Goal: Task Accomplishment & Management: Complete application form

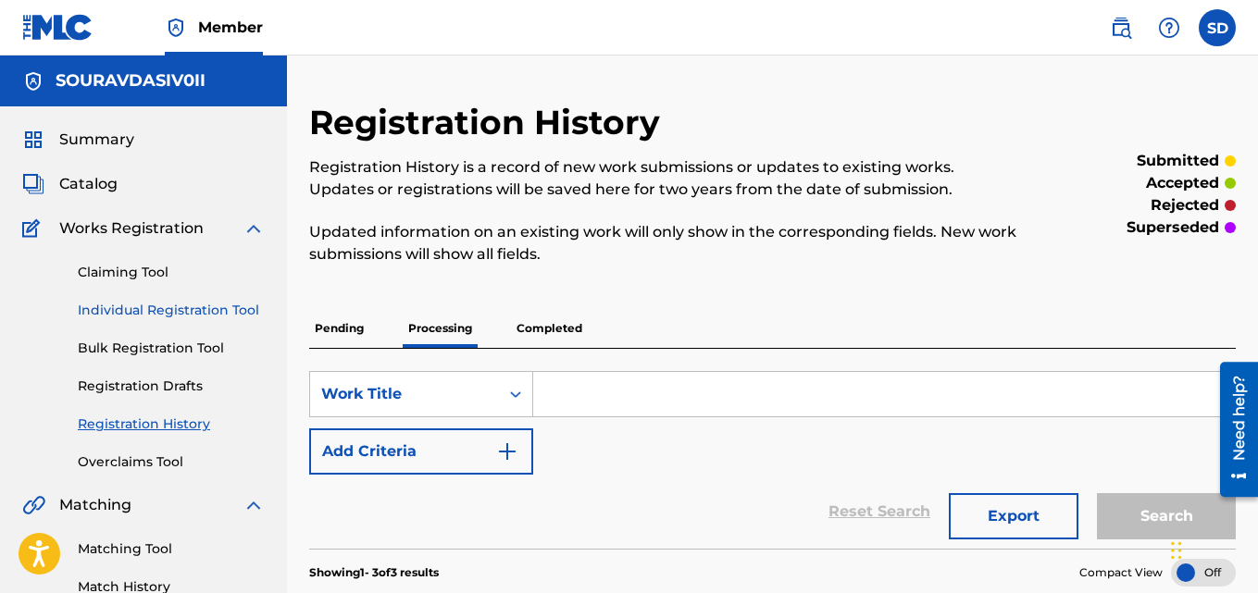
click at [190, 308] on link "Individual Registration Tool" at bounding box center [171, 310] width 187 height 19
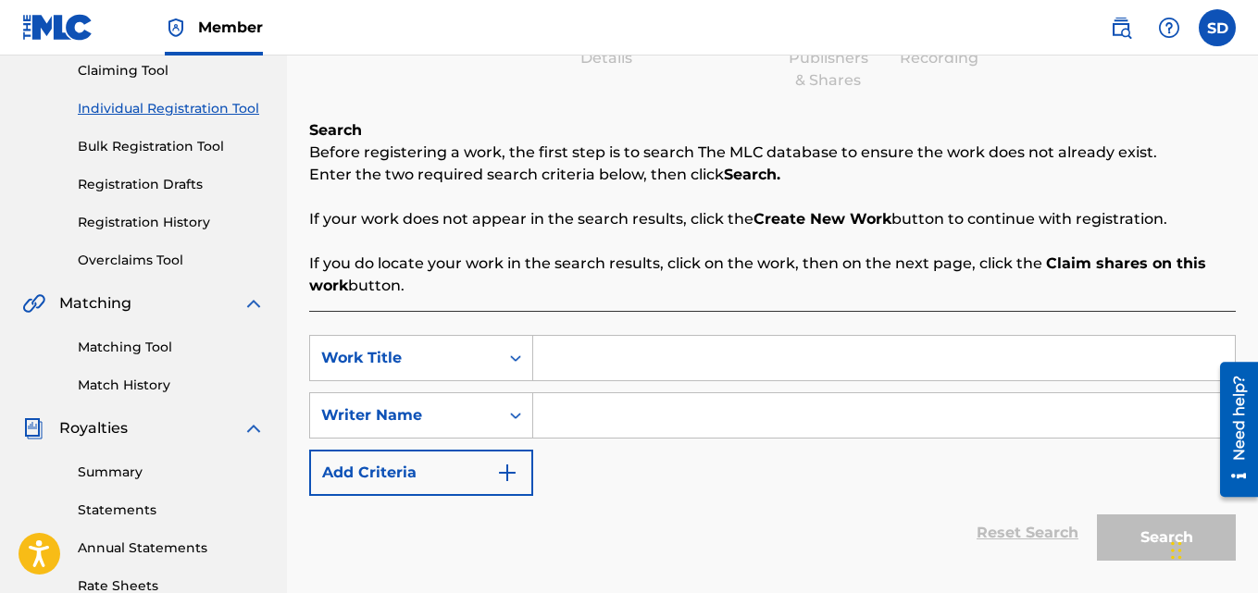
scroll to position [232, 0]
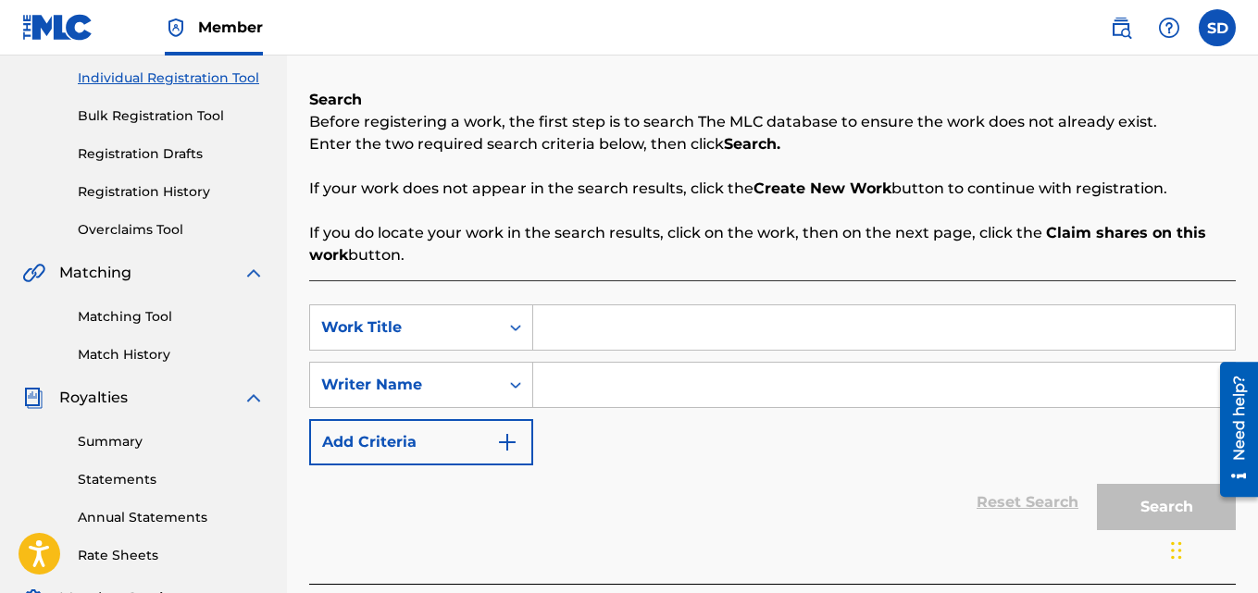
click at [681, 339] on input "Search Form" at bounding box center [884, 328] width 702 height 44
click at [595, 327] on input "Search Form" at bounding box center [884, 328] width 702 height 44
paste input "Drive String"
type input "Drive String"
click at [574, 387] on input "Search Form" at bounding box center [884, 385] width 702 height 44
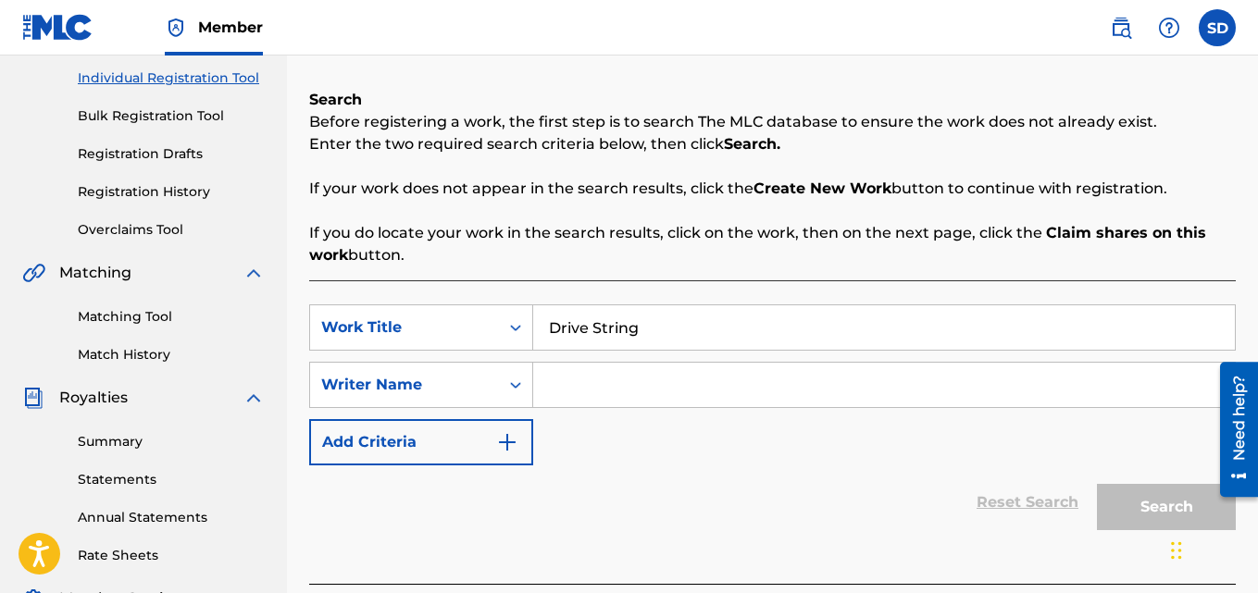
type input "[PERSON_NAME]"
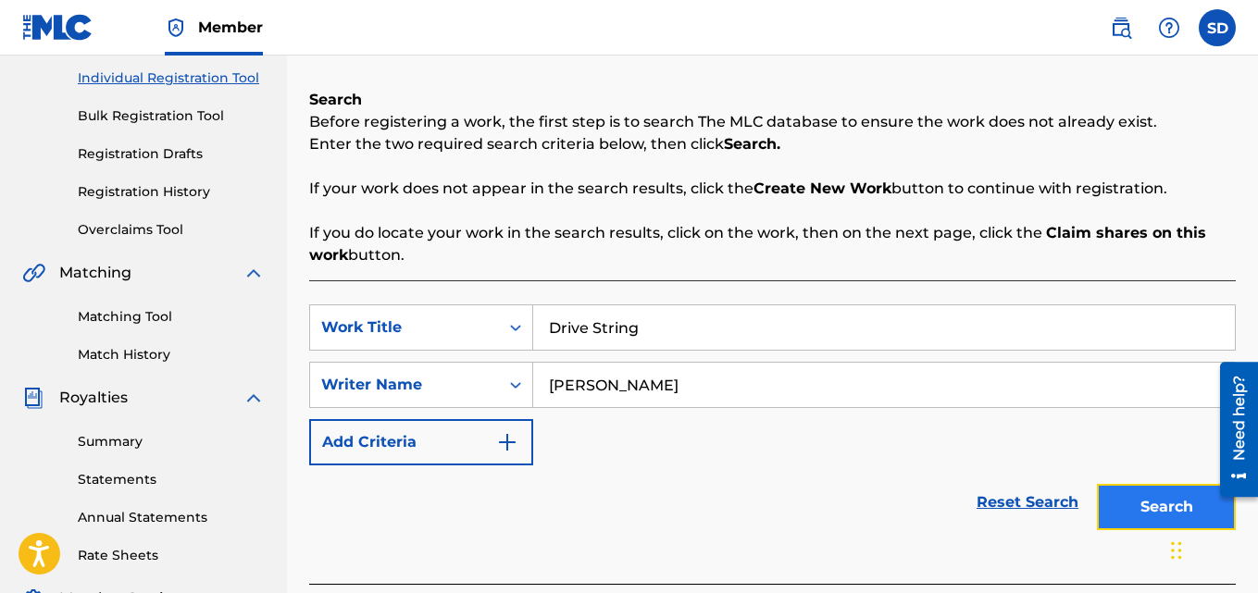
click at [1114, 499] on button "Search" at bounding box center [1166, 507] width 139 height 46
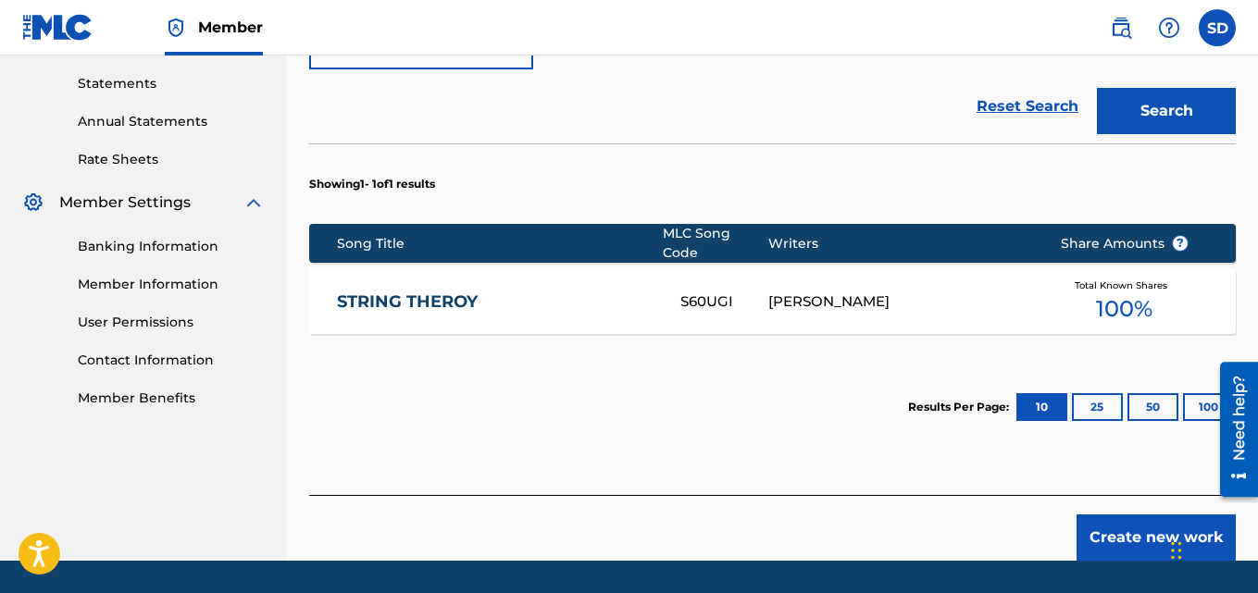
scroll to position [631, 0]
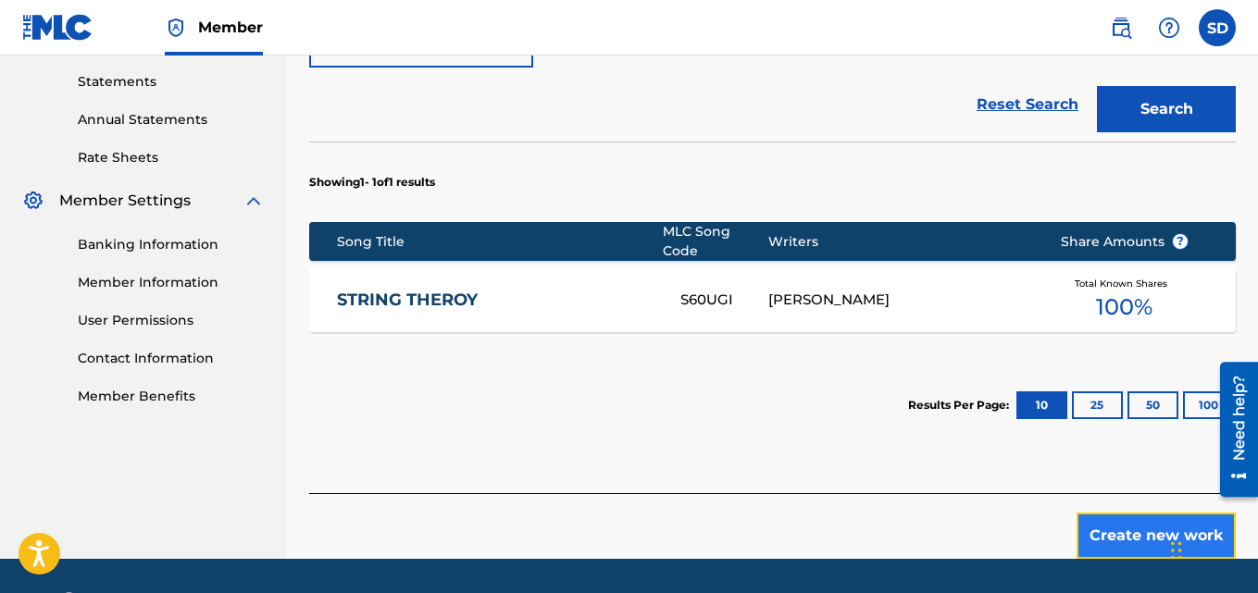
click at [1116, 515] on button "Create new work" at bounding box center [1156, 536] width 159 height 46
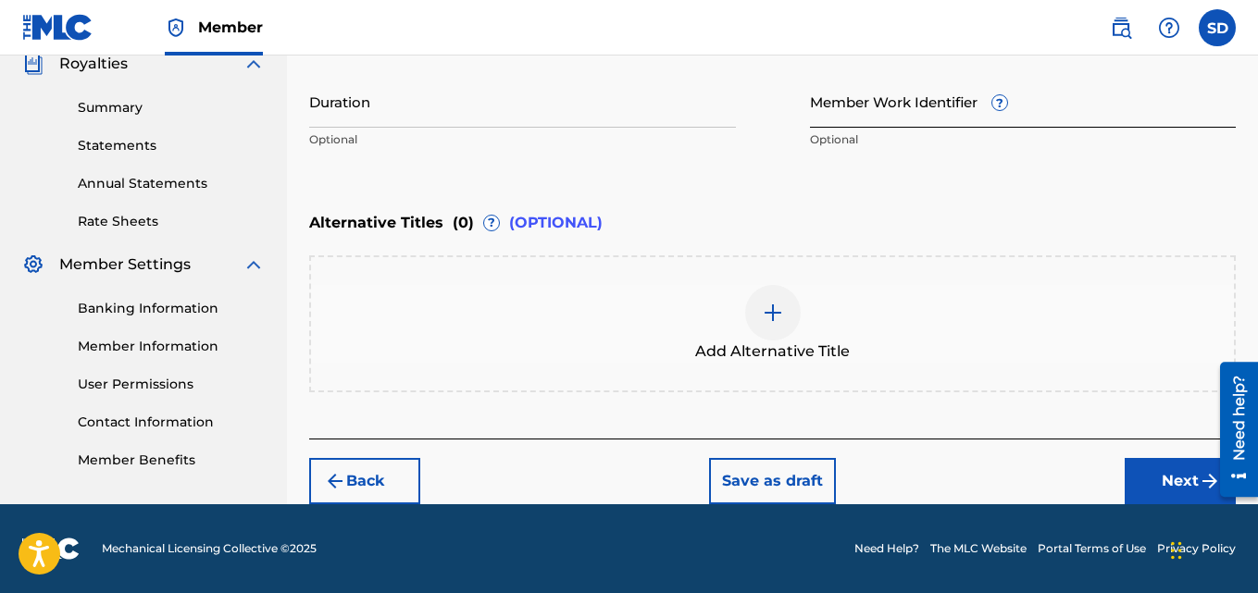
click at [849, 119] on input "Member Work Identifier ?" at bounding box center [1023, 101] width 427 height 53
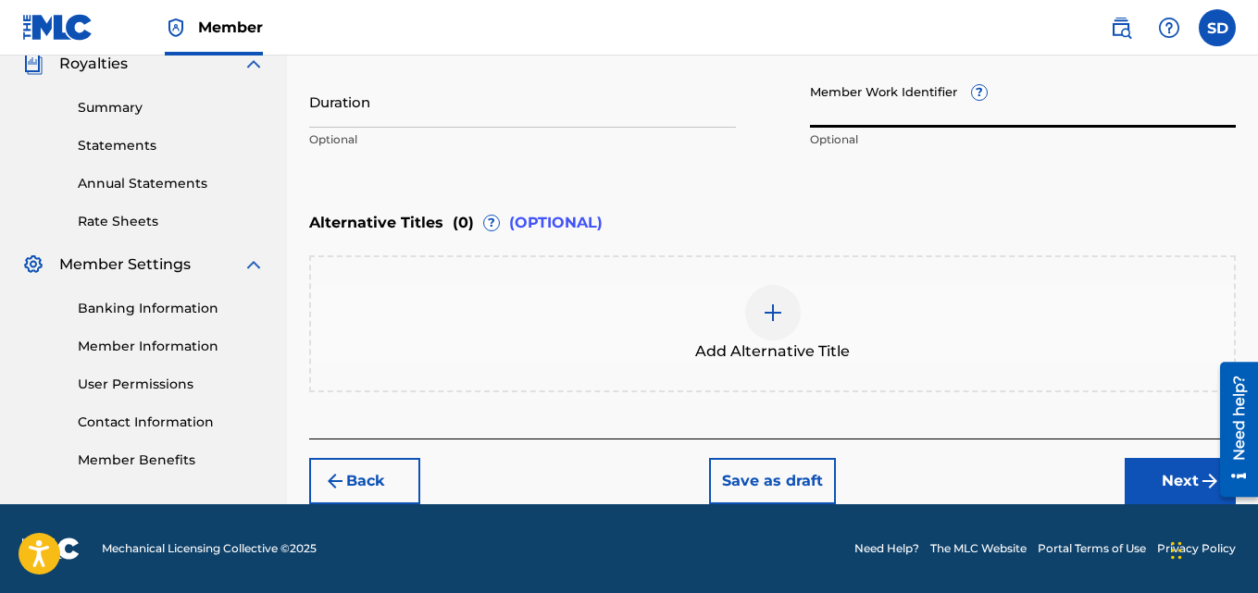
paste input "932383737"
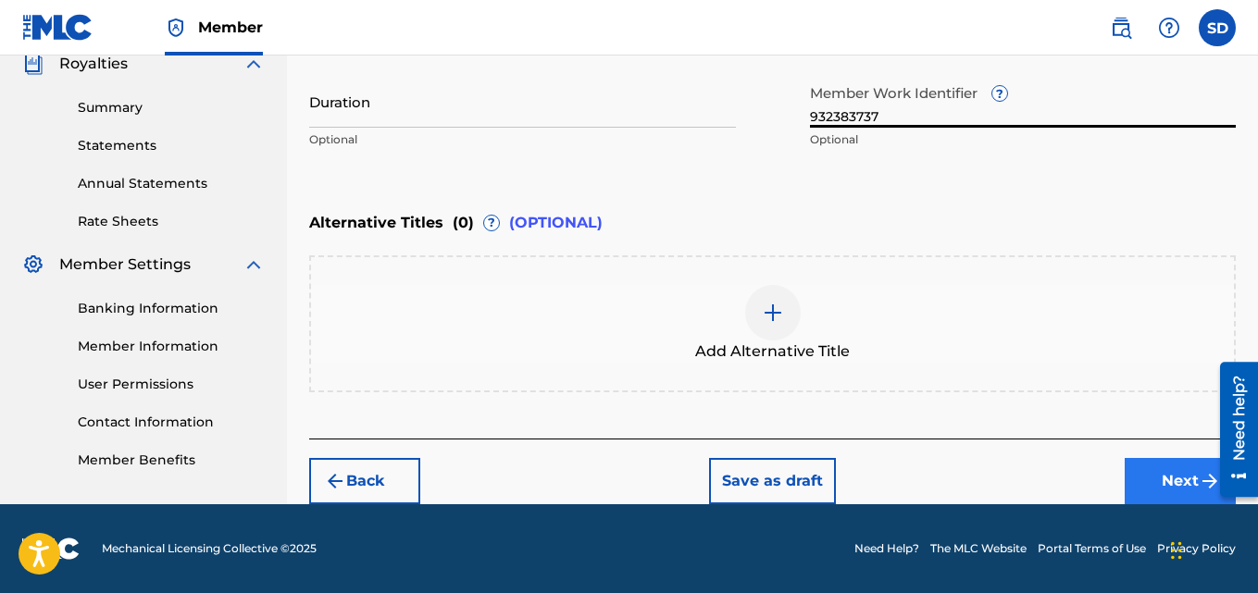
type input "932383737"
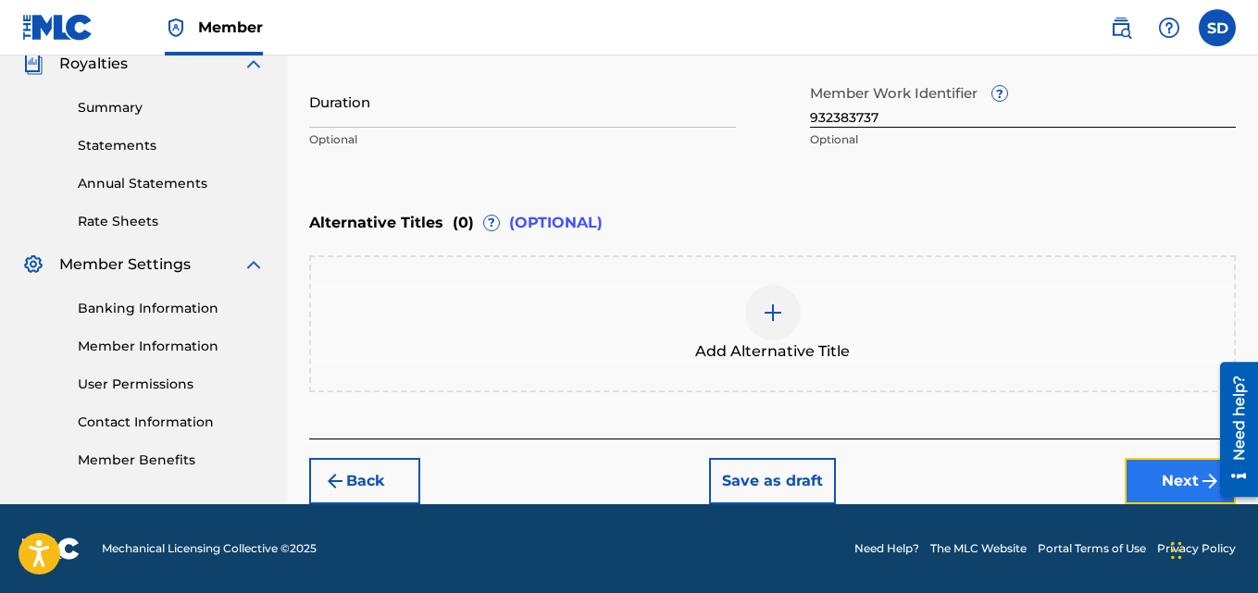
click at [1167, 464] on button "Next" at bounding box center [1180, 481] width 111 height 46
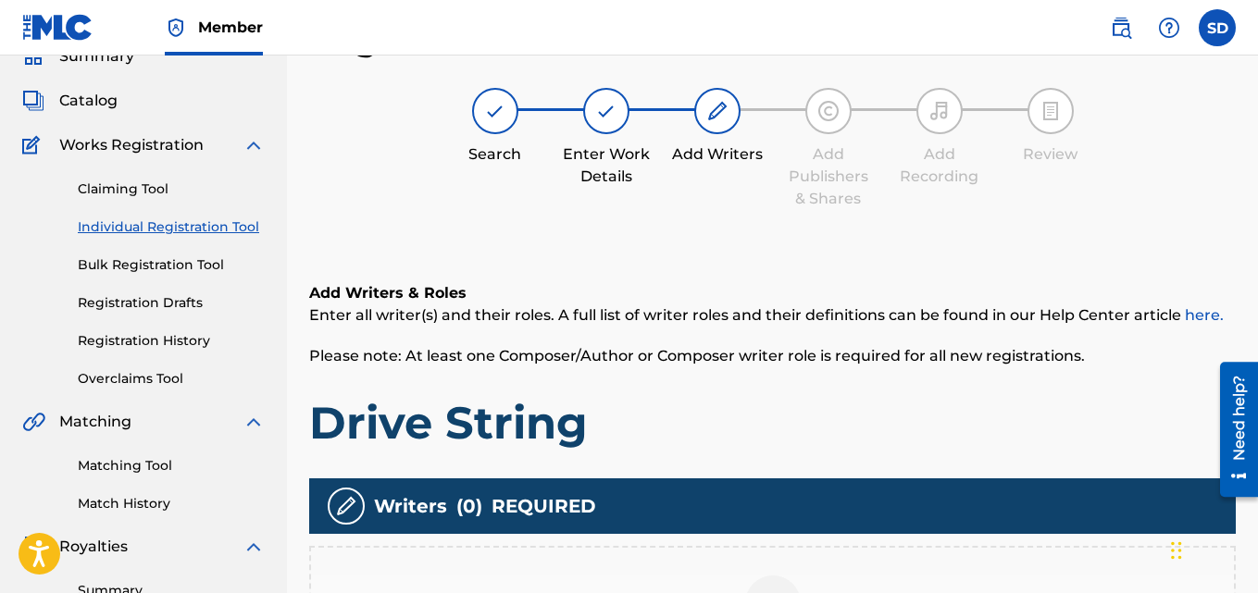
scroll to position [513, 0]
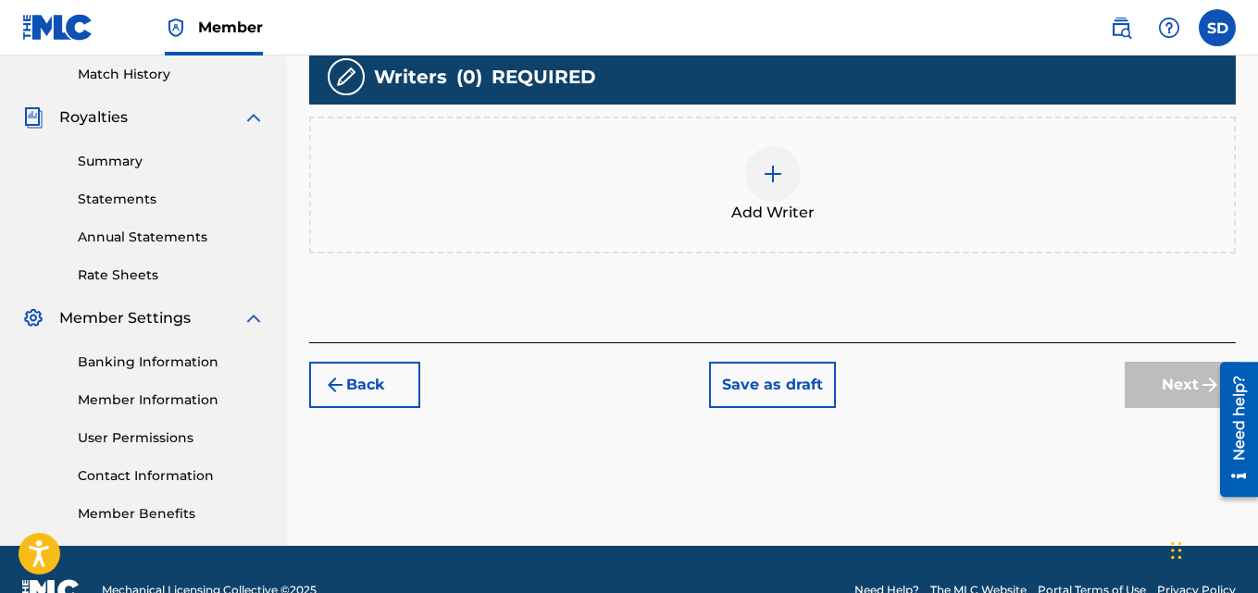
click at [768, 182] on img at bounding box center [773, 174] width 22 height 22
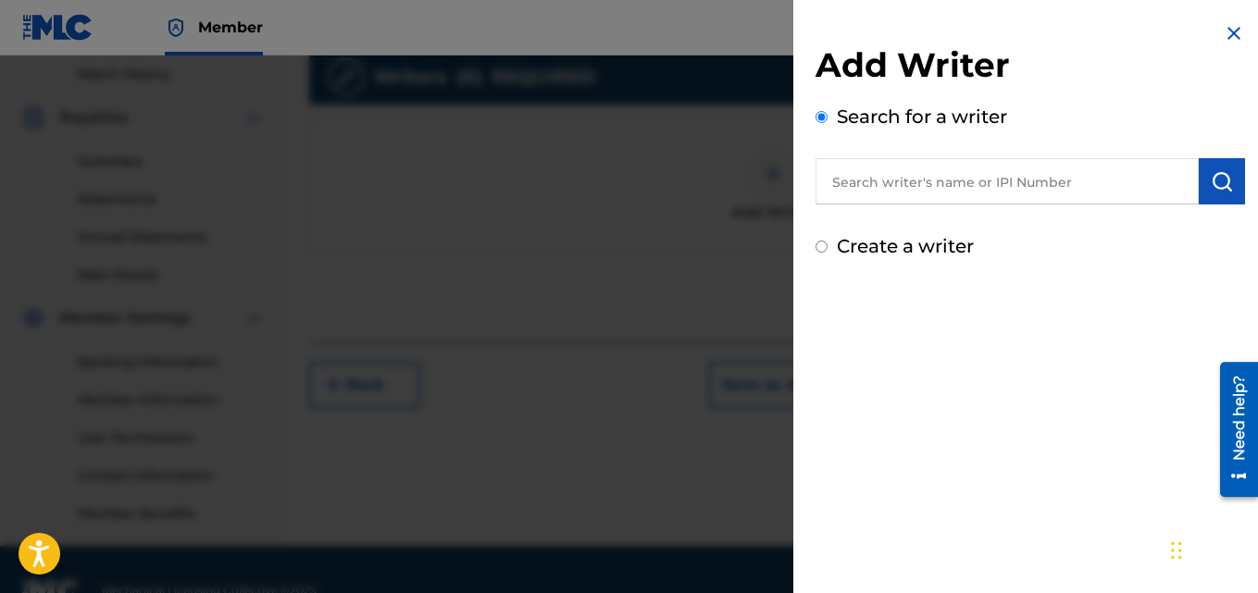
click at [929, 189] on input "text" at bounding box center [1007, 181] width 383 height 46
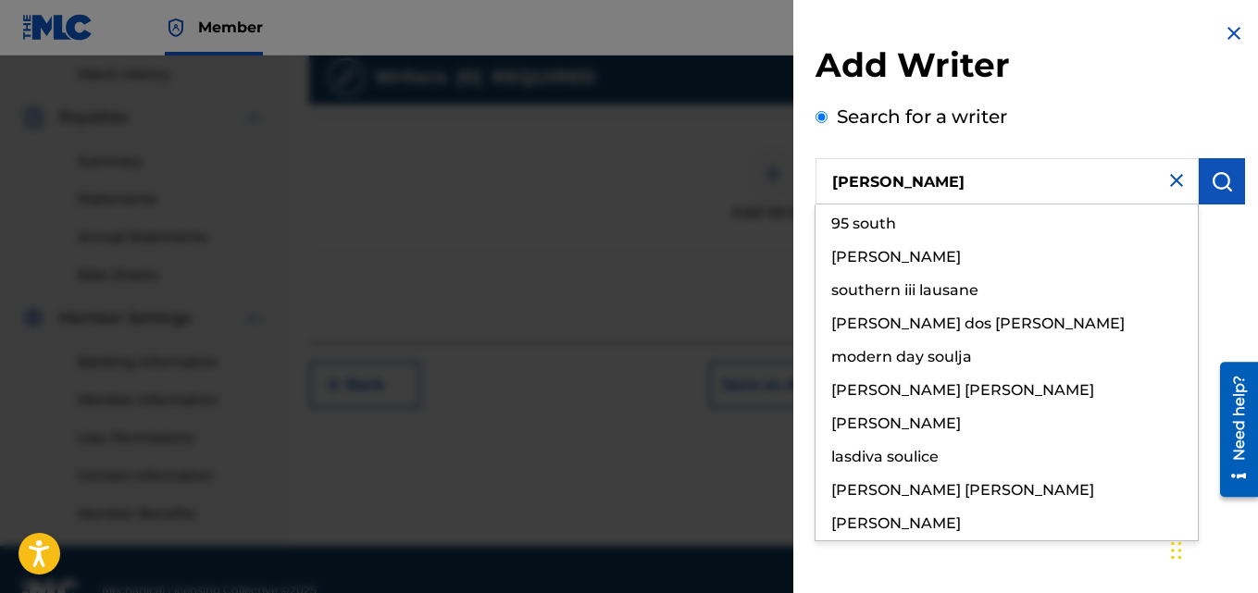
type input "[PERSON_NAME]"
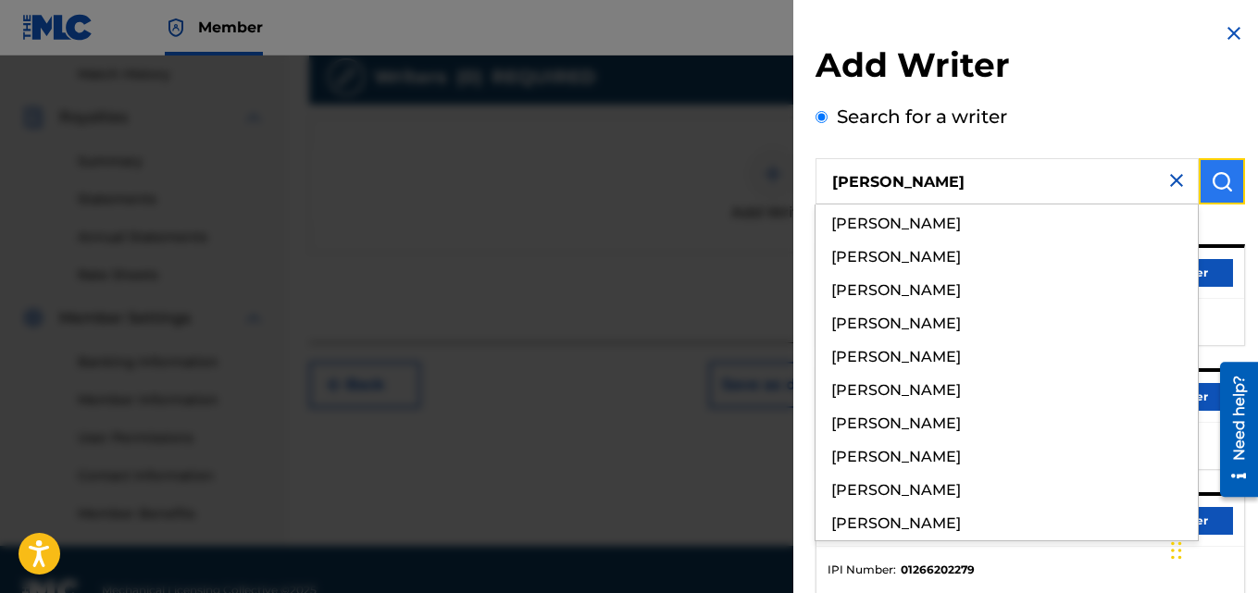
click at [1218, 186] on img "submit" at bounding box center [1222, 181] width 22 height 22
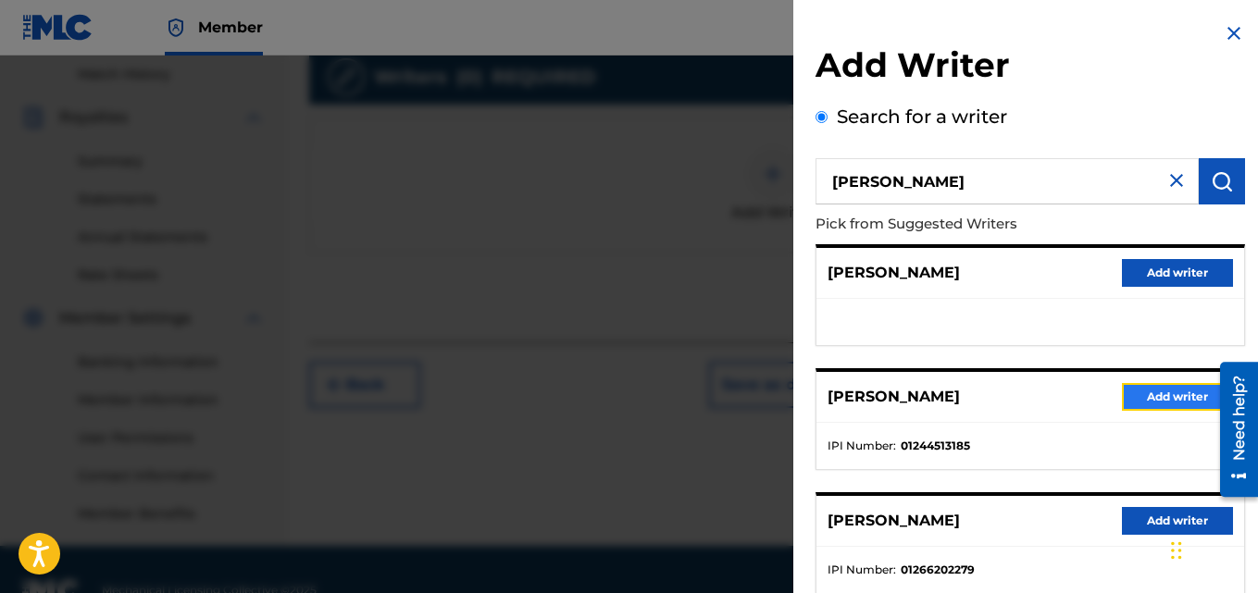
click at [1143, 389] on button "Add writer" at bounding box center [1177, 397] width 111 height 28
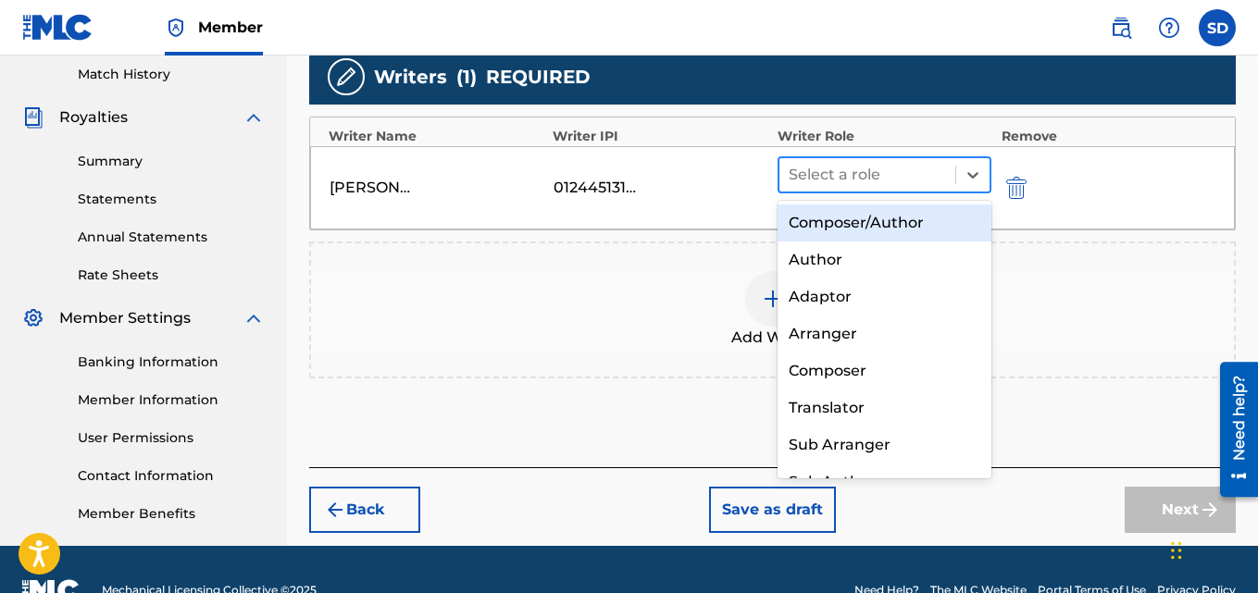
click at [845, 182] on div at bounding box center [868, 175] width 158 height 26
click at [824, 225] on div "Composer/Author" at bounding box center [885, 223] width 215 height 37
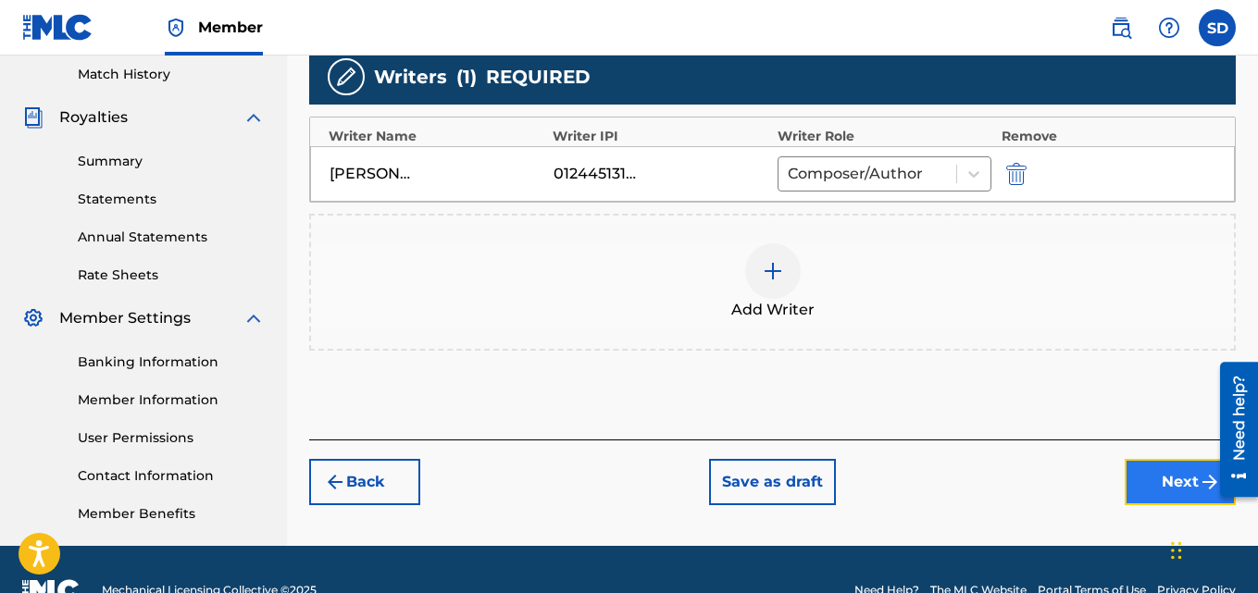
click at [1154, 479] on button "Next" at bounding box center [1180, 482] width 111 height 46
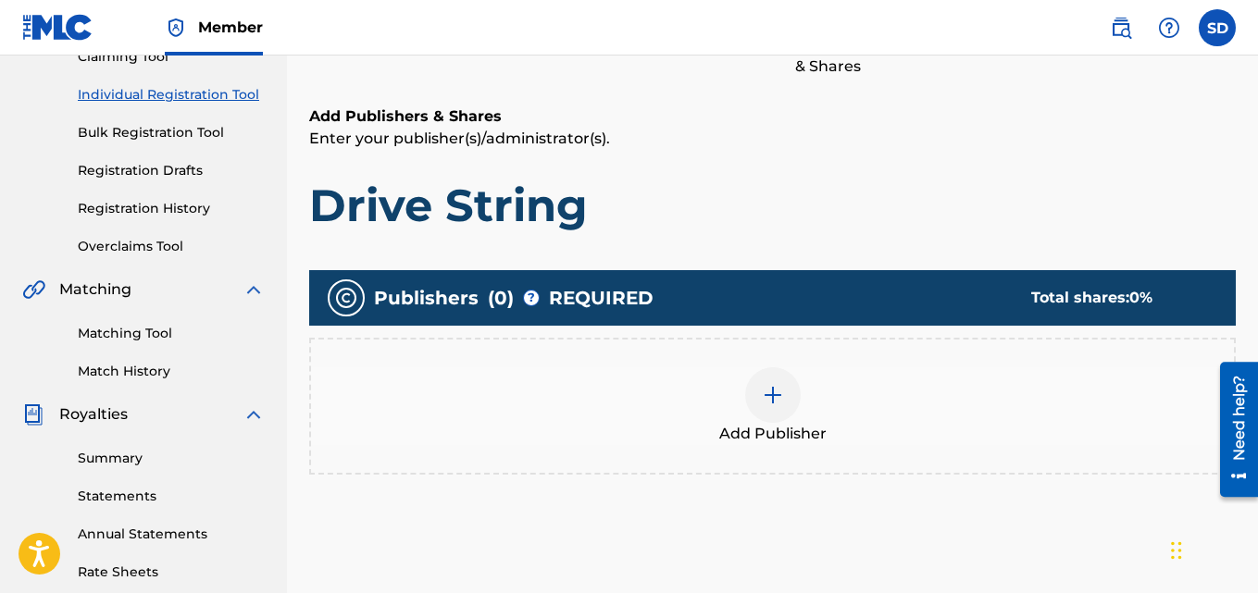
scroll to position [313, 0]
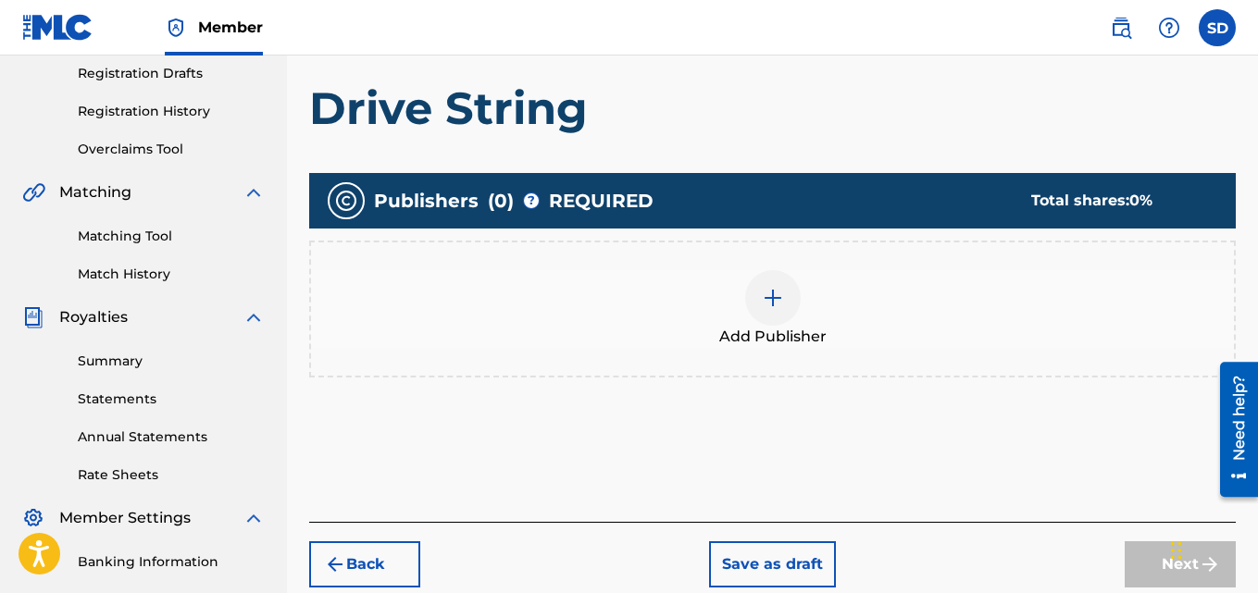
click at [776, 304] on img at bounding box center [773, 298] width 22 height 22
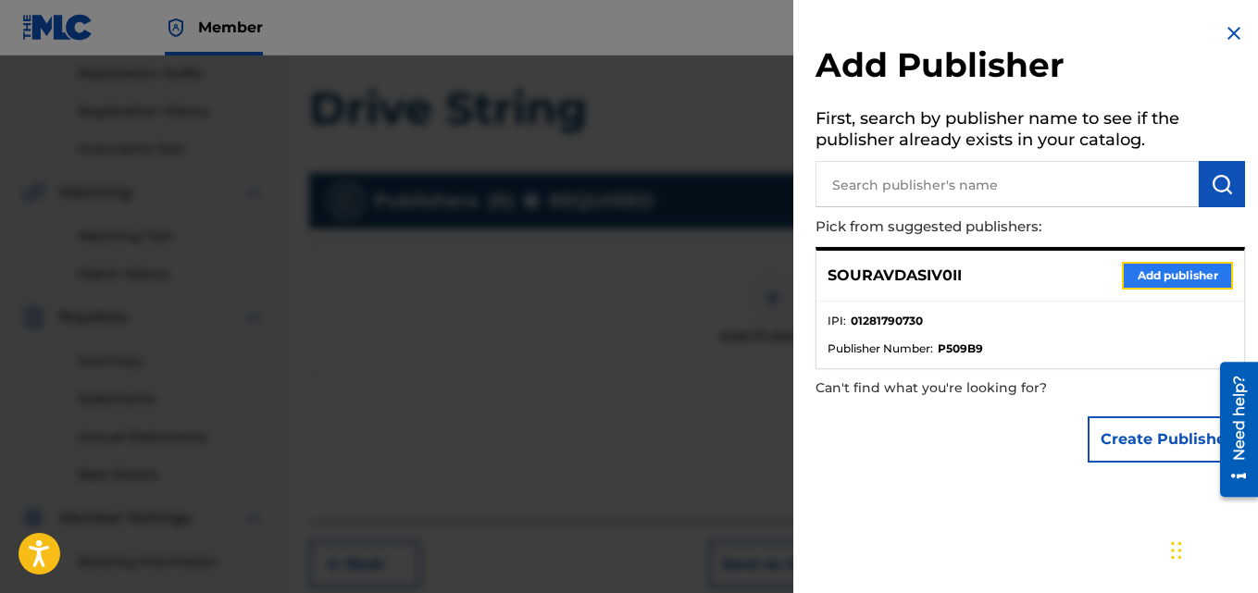
click at [1129, 274] on button "Add publisher" at bounding box center [1177, 276] width 111 height 28
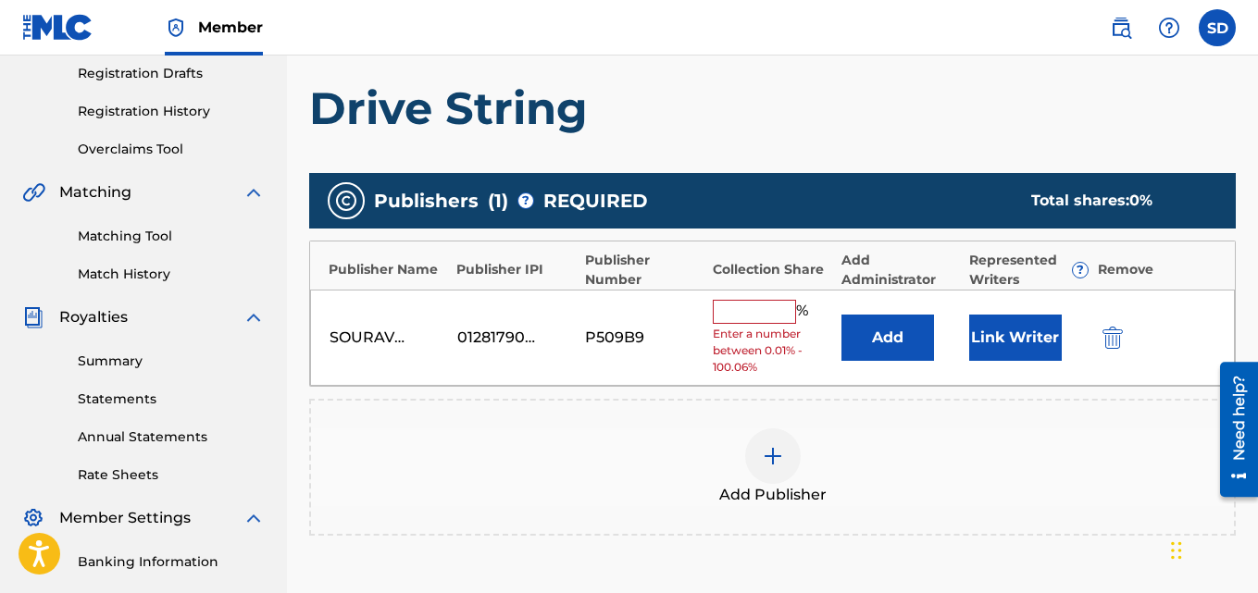
click at [737, 313] on input "text" at bounding box center [754, 312] width 83 height 24
type input "100"
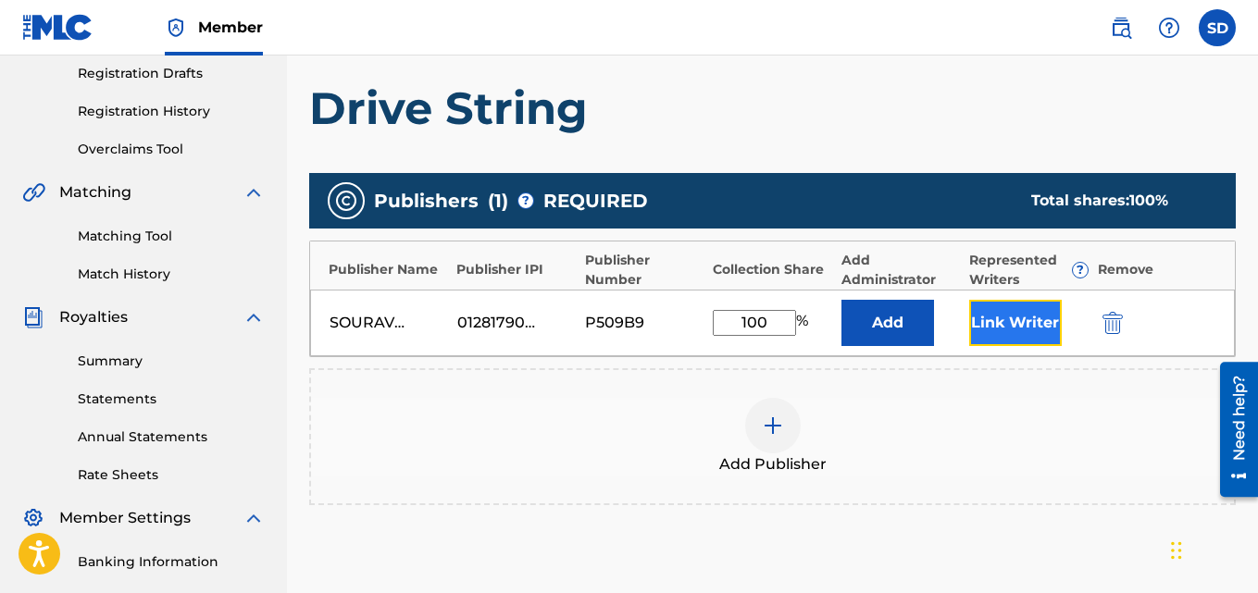
click at [1006, 316] on button "Link Writer" at bounding box center [1015, 323] width 93 height 46
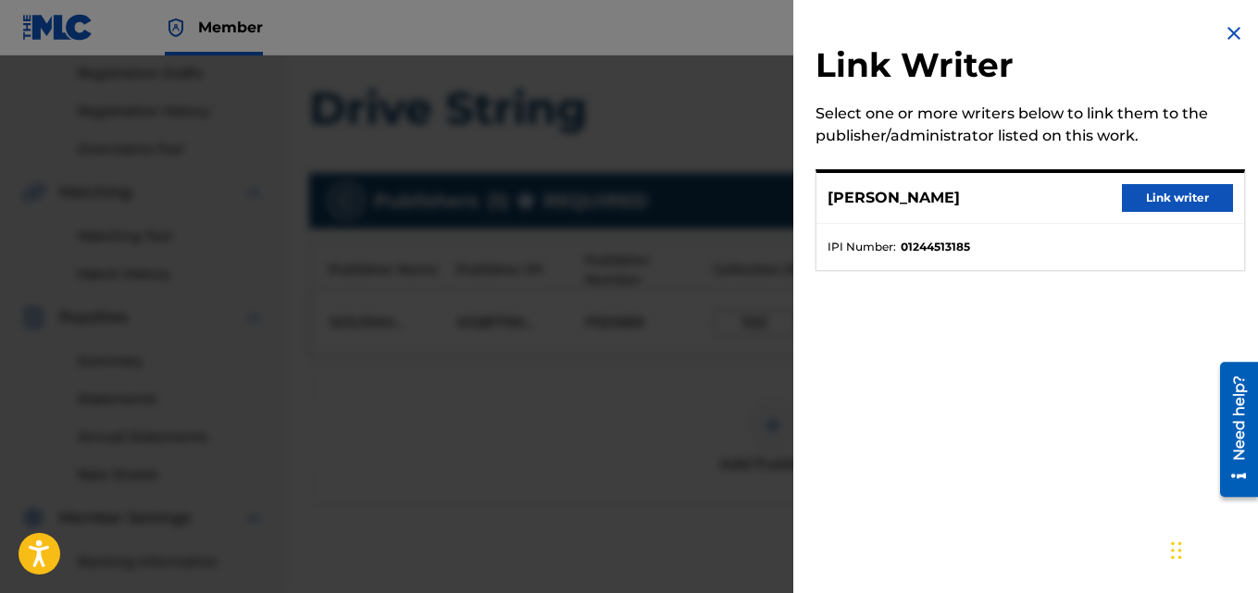
scroll to position [315, 0]
click at [1163, 187] on button "Link writer" at bounding box center [1177, 198] width 111 height 28
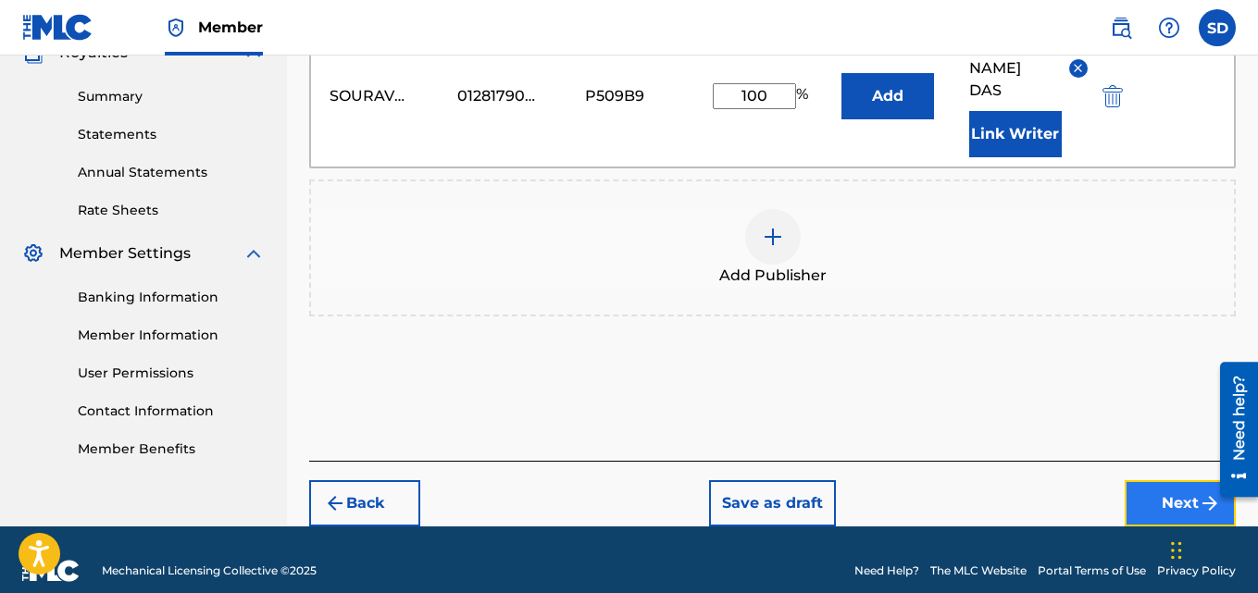
click at [1167, 481] on button "Next" at bounding box center [1180, 504] width 111 height 46
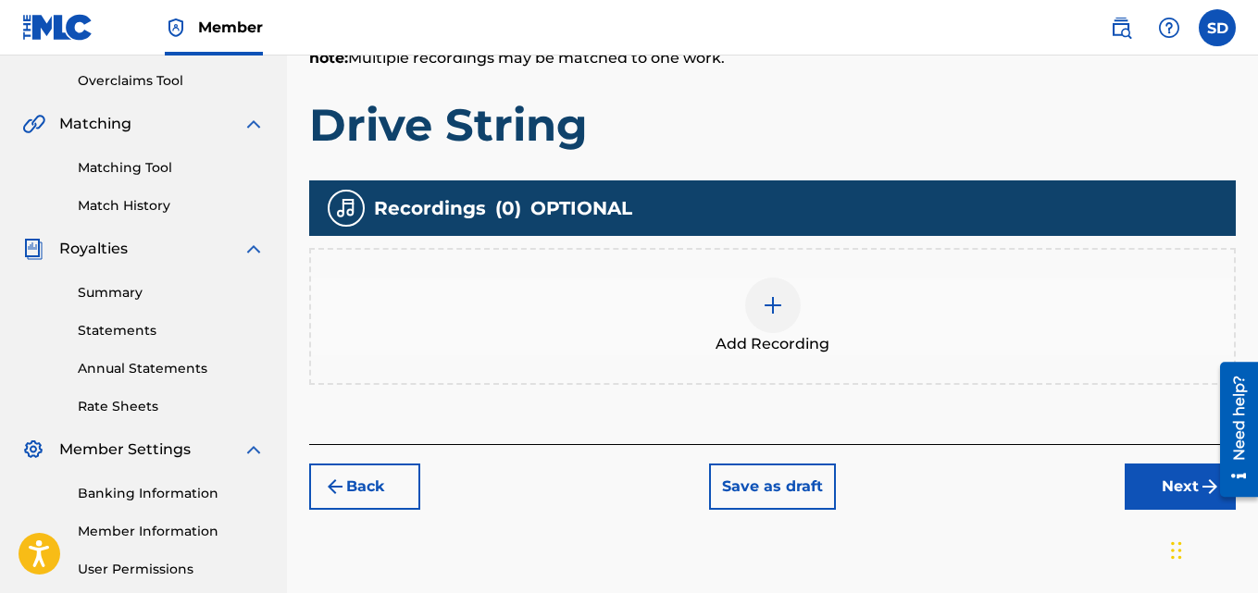
scroll to position [386, 0]
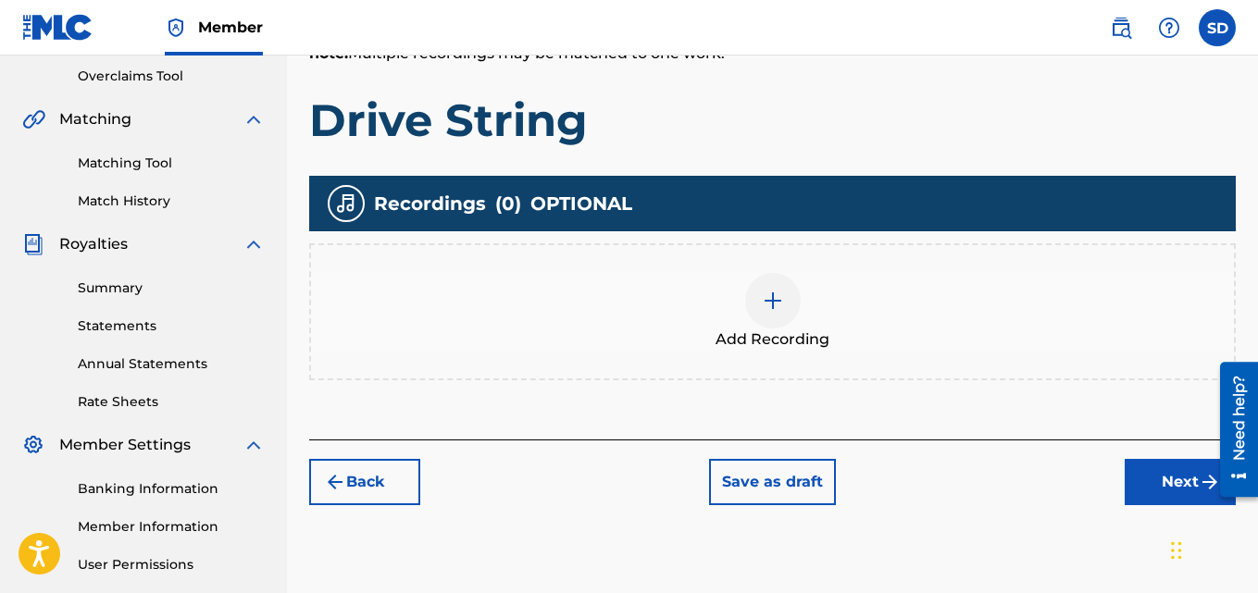
click at [781, 306] on img at bounding box center [773, 301] width 22 height 22
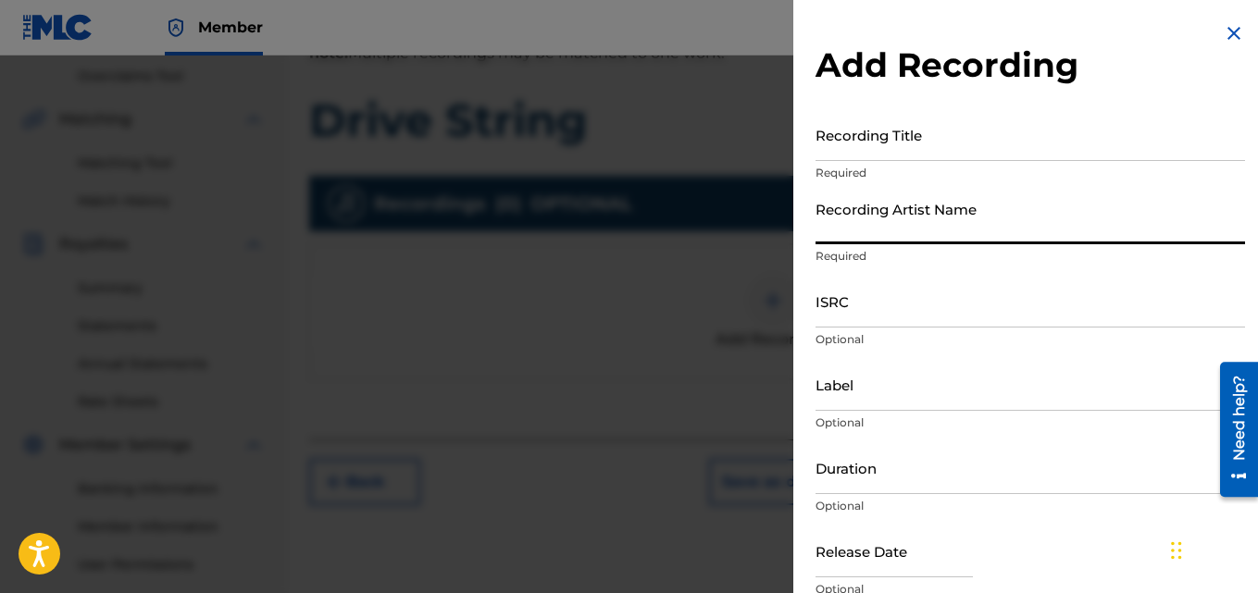
click at [843, 222] on input "Recording Artist Name" at bounding box center [1031, 218] width 430 height 53
type input "[PERSON_NAME] (IX0II)"
click at [854, 332] on p "Optional" at bounding box center [1031, 339] width 430 height 17
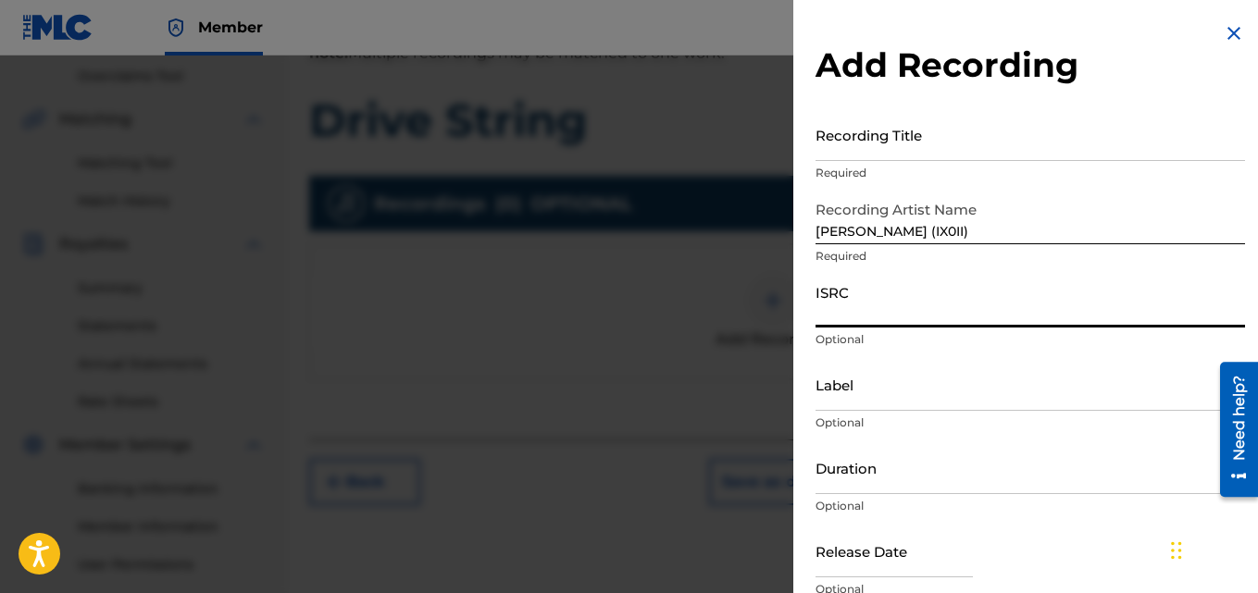
click at [846, 313] on input "ISRC" at bounding box center [1031, 301] width 430 height 53
paste input "932383737"
type input "932383737"
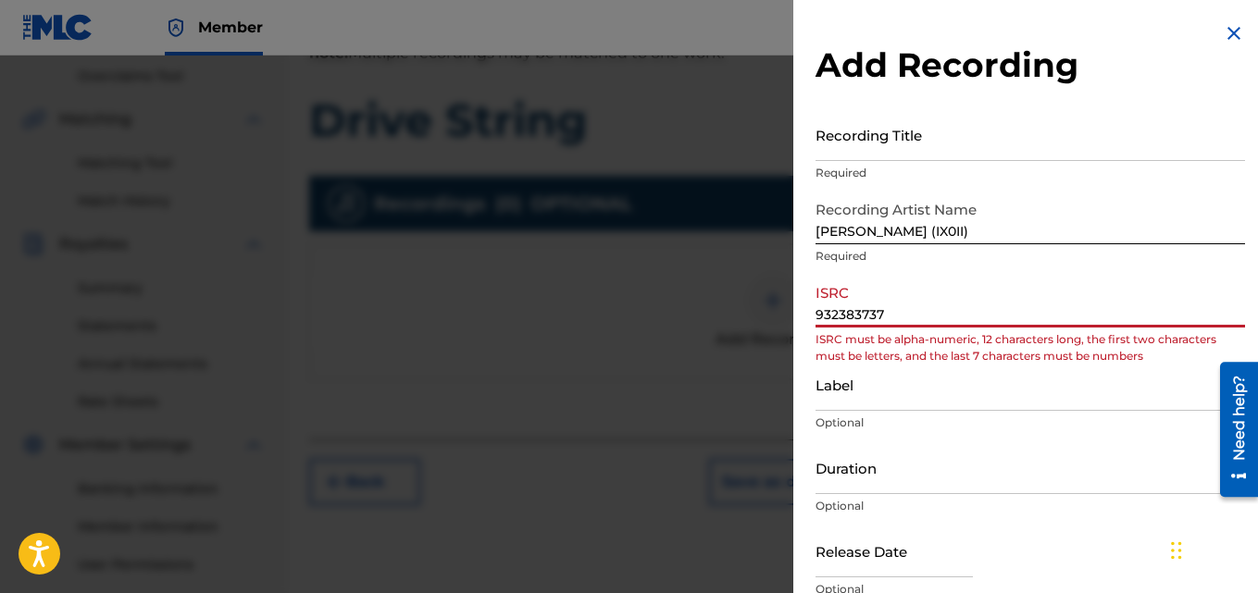
drag, startPoint x: 902, startPoint y: 311, endPoint x: 691, endPoint y: 326, distance: 211.6
click at [691, 326] on div "Add Recording Recording Title Required Recording Artist Name [PERSON_NAME] (IX0…" at bounding box center [629, 325] width 1258 height 538
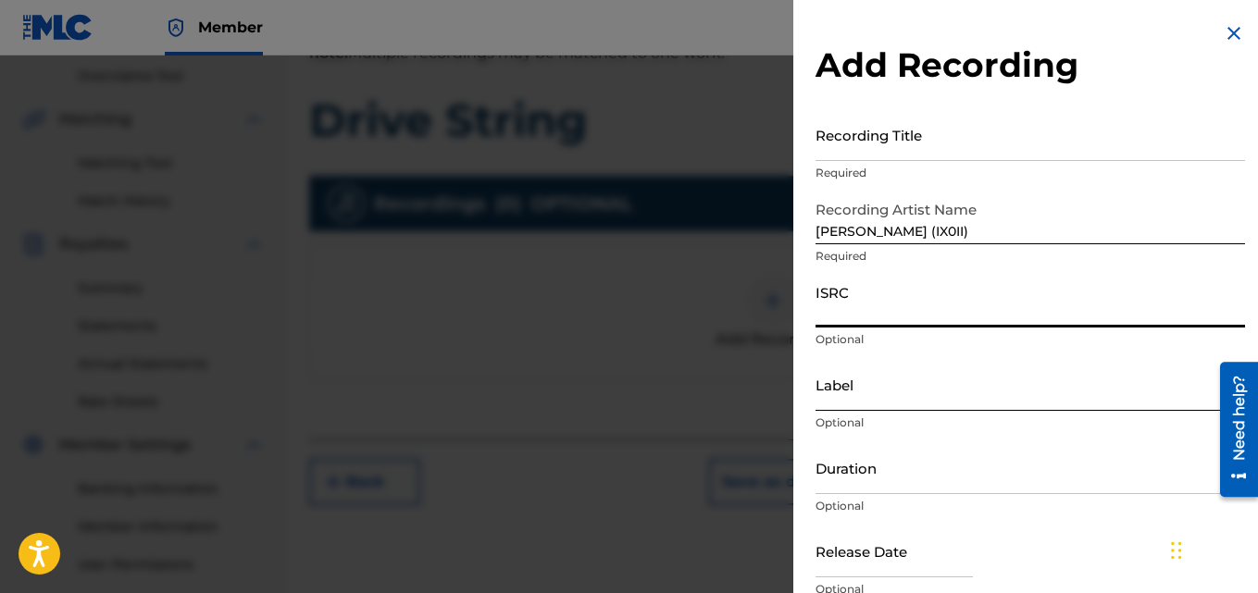
click at [820, 374] on input "Label" at bounding box center [1031, 384] width 430 height 53
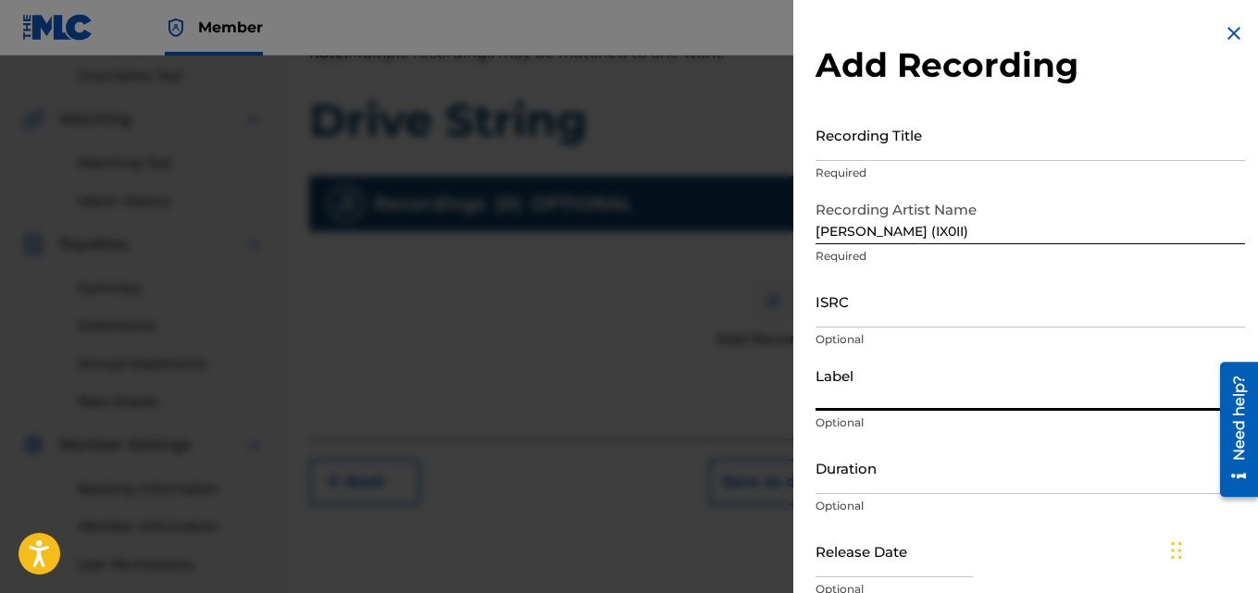
type input "IX0II"
click at [879, 307] on input "ISRC" at bounding box center [1031, 301] width 430 height 53
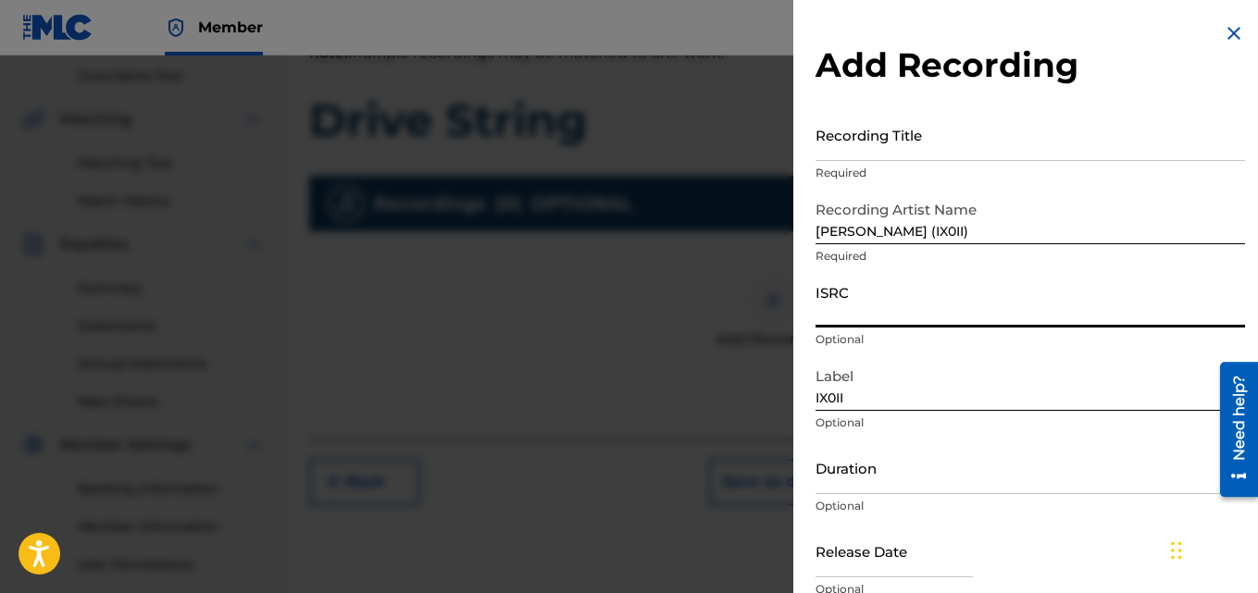
paste input "INI802500101"
type input "INI802500101"
click at [875, 147] on input "Recording Title" at bounding box center [1031, 134] width 430 height 53
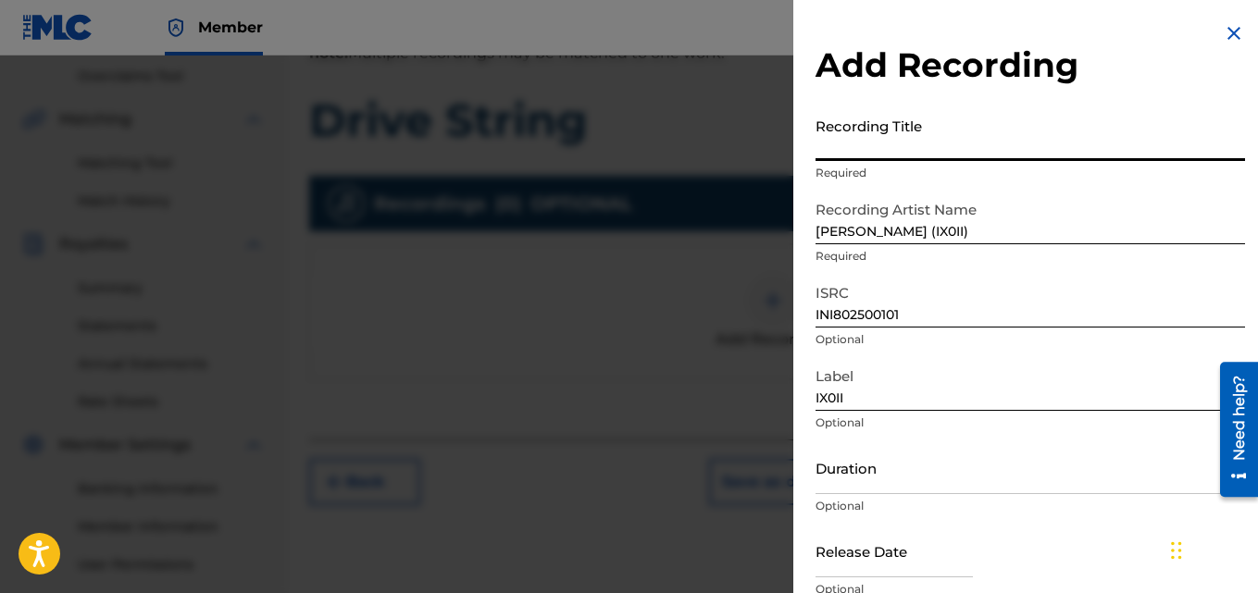
paste input "Drive String"
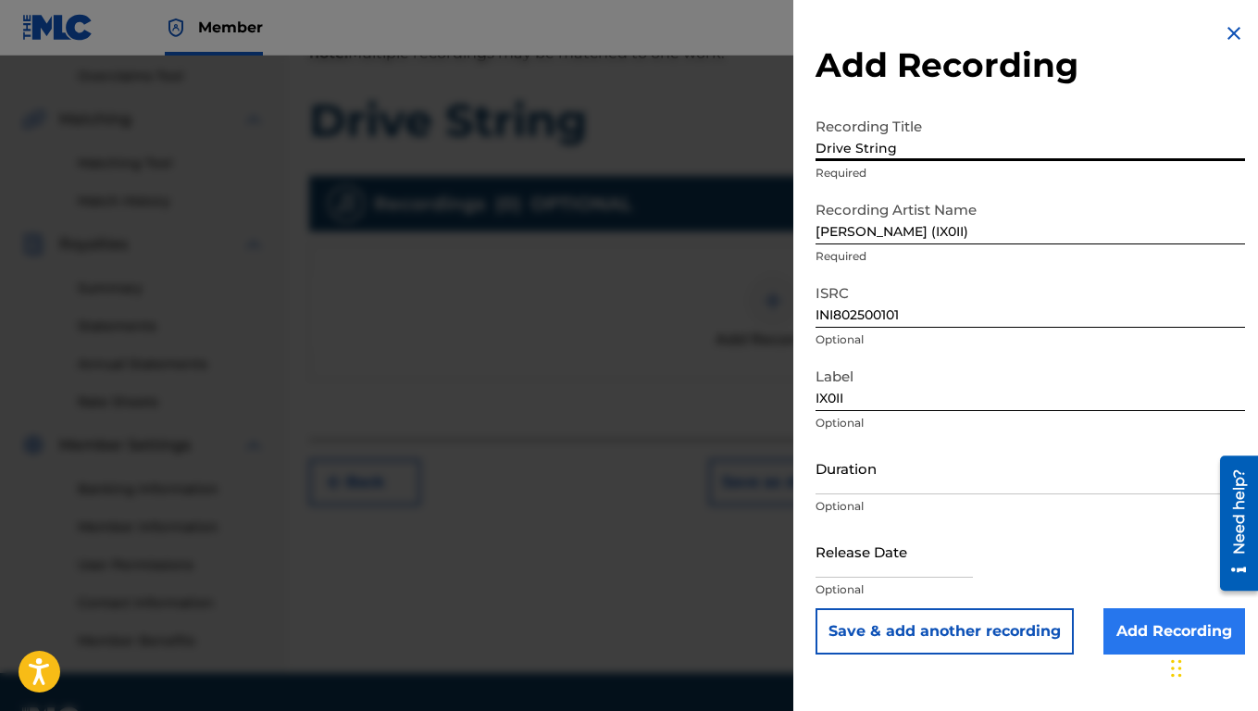
type input "Drive String"
click at [1122, 593] on input "Add Recording" at bounding box center [1175, 631] width 142 height 46
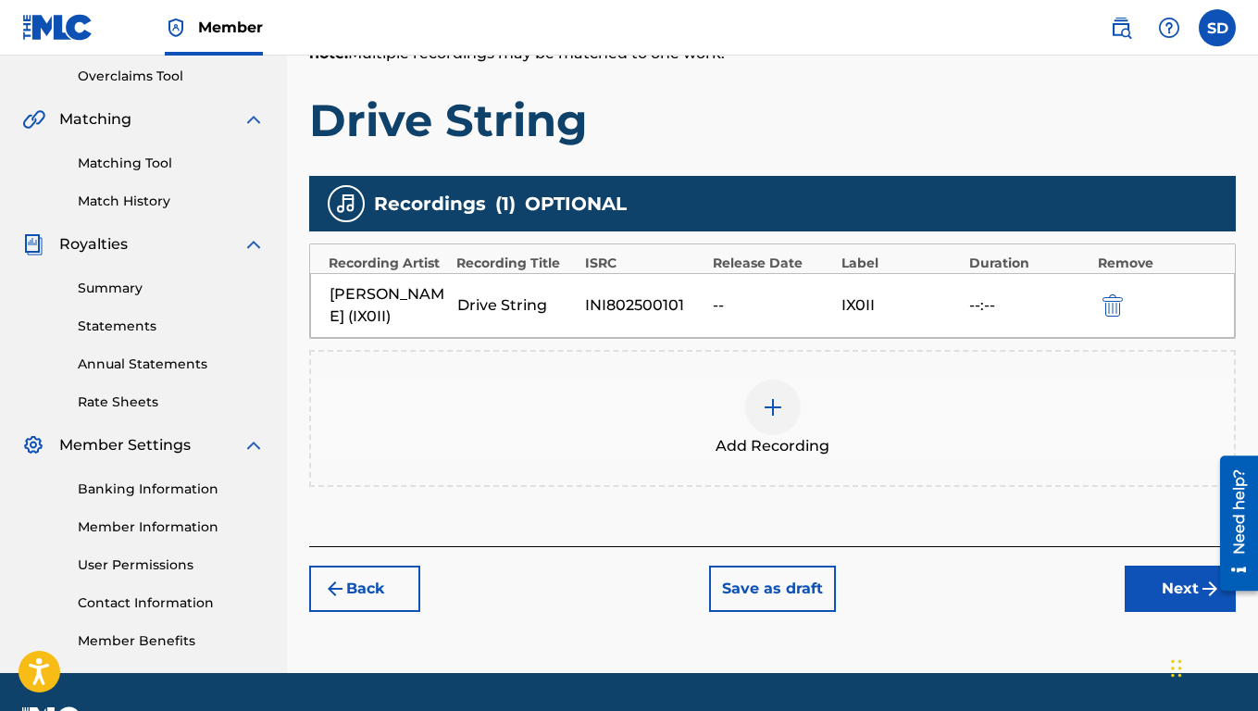
click at [1197, 393] on div "Add Recording" at bounding box center [772, 419] width 923 height 78
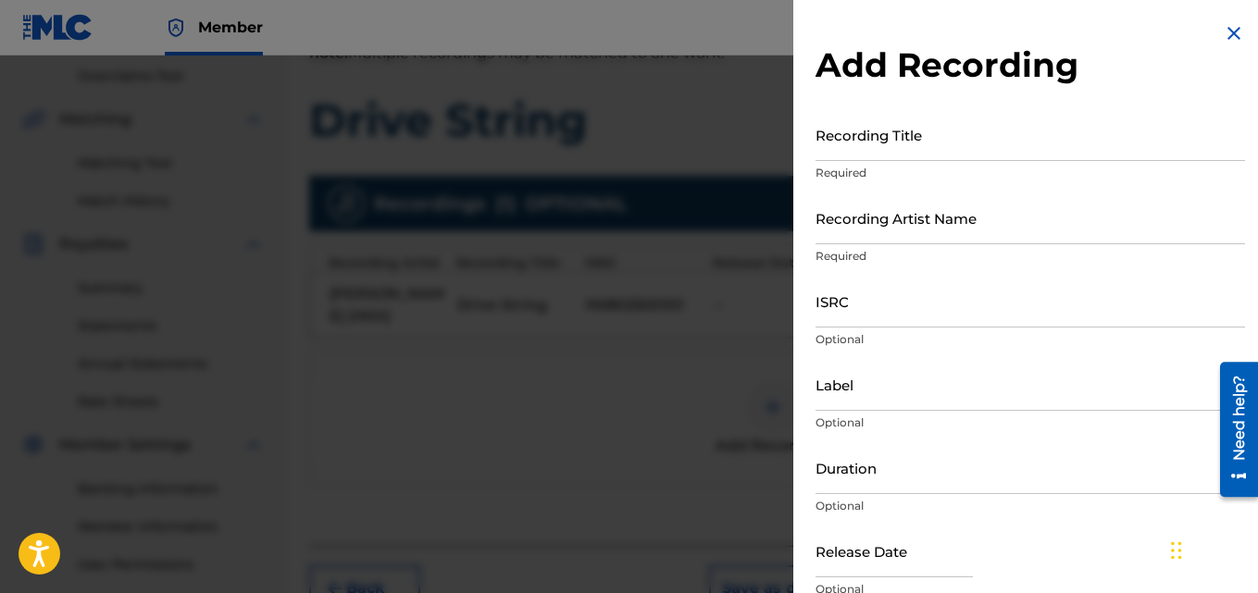
click at [1223, 32] on img at bounding box center [1234, 33] width 22 height 22
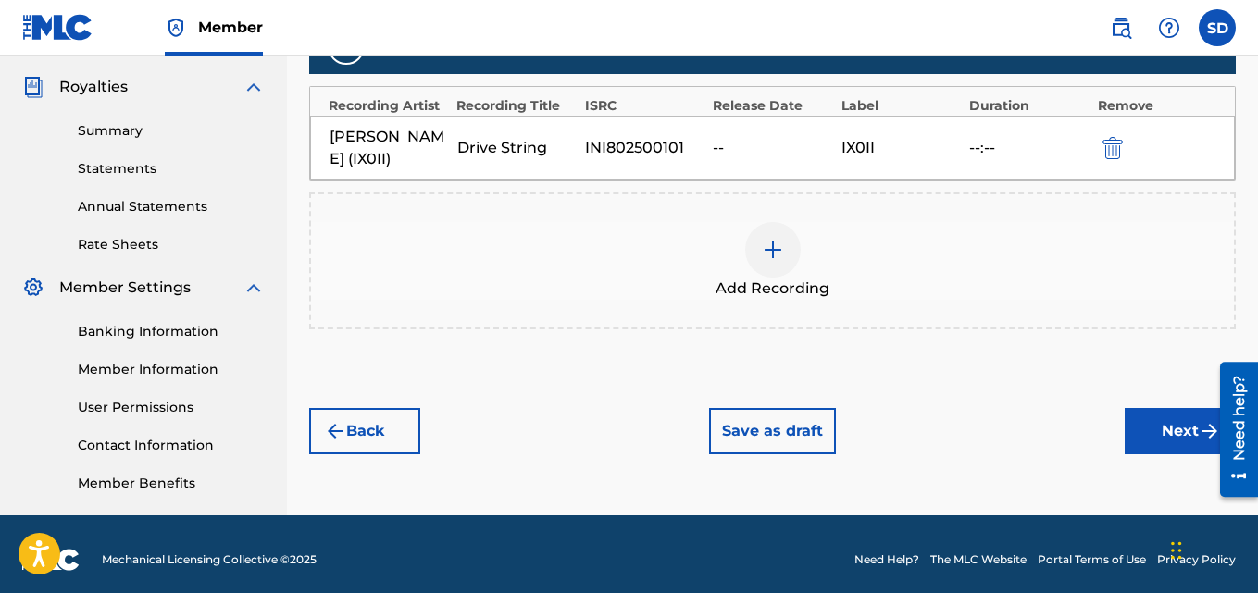
scroll to position [549, 0]
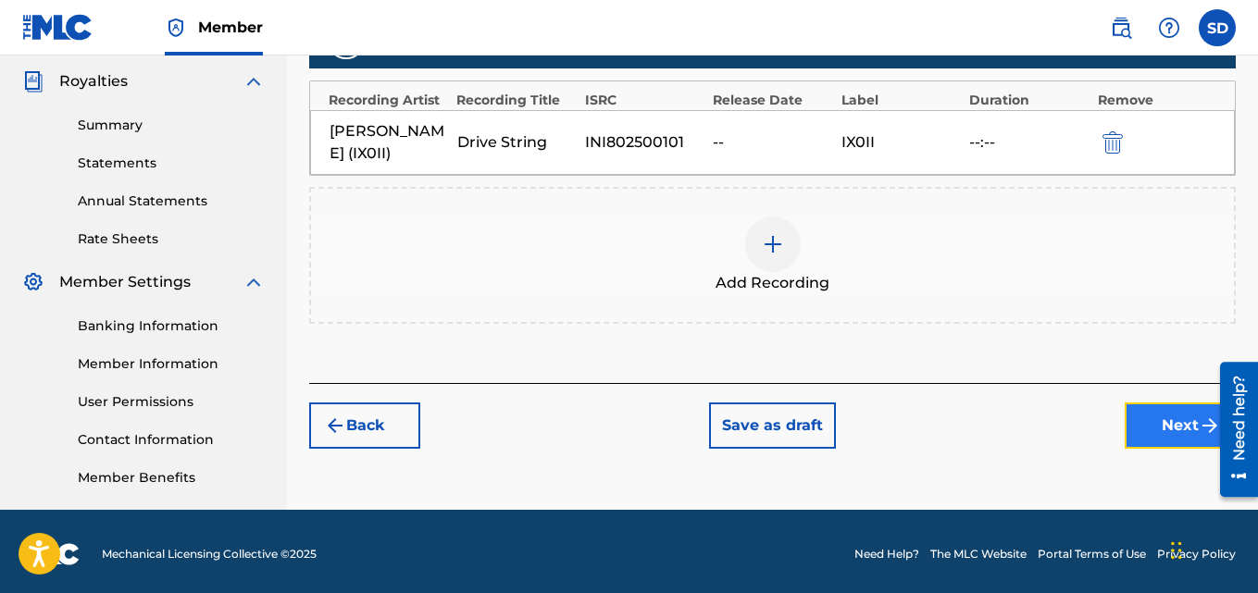
click at [1164, 431] on button "Next" at bounding box center [1180, 426] width 111 height 46
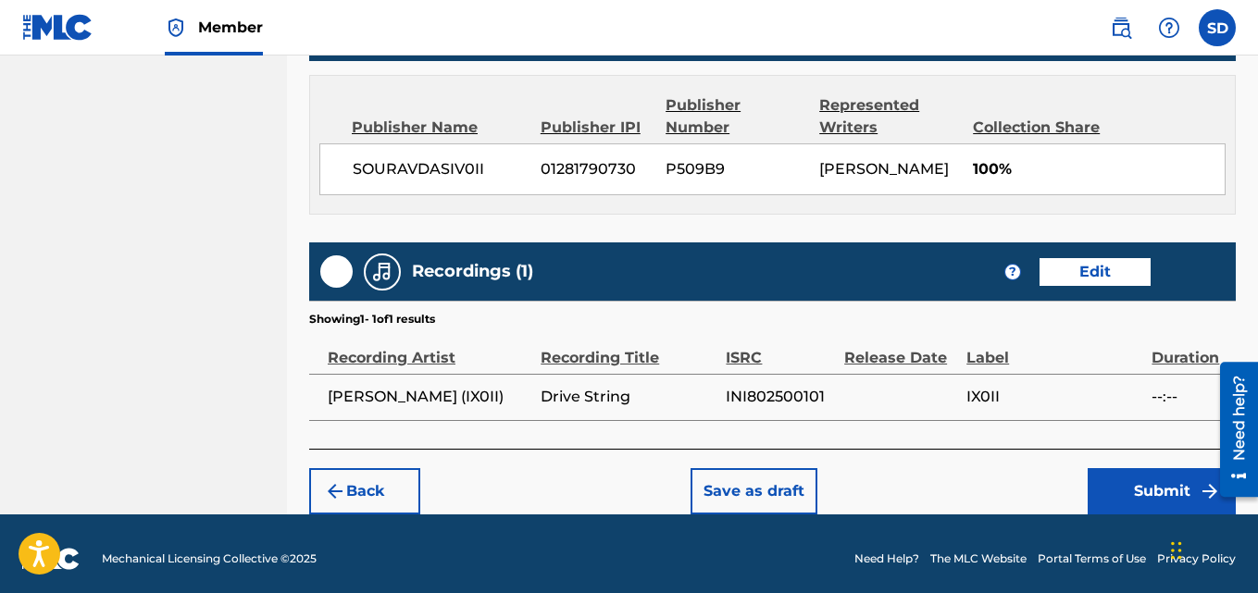
scroll to position [994, 0]
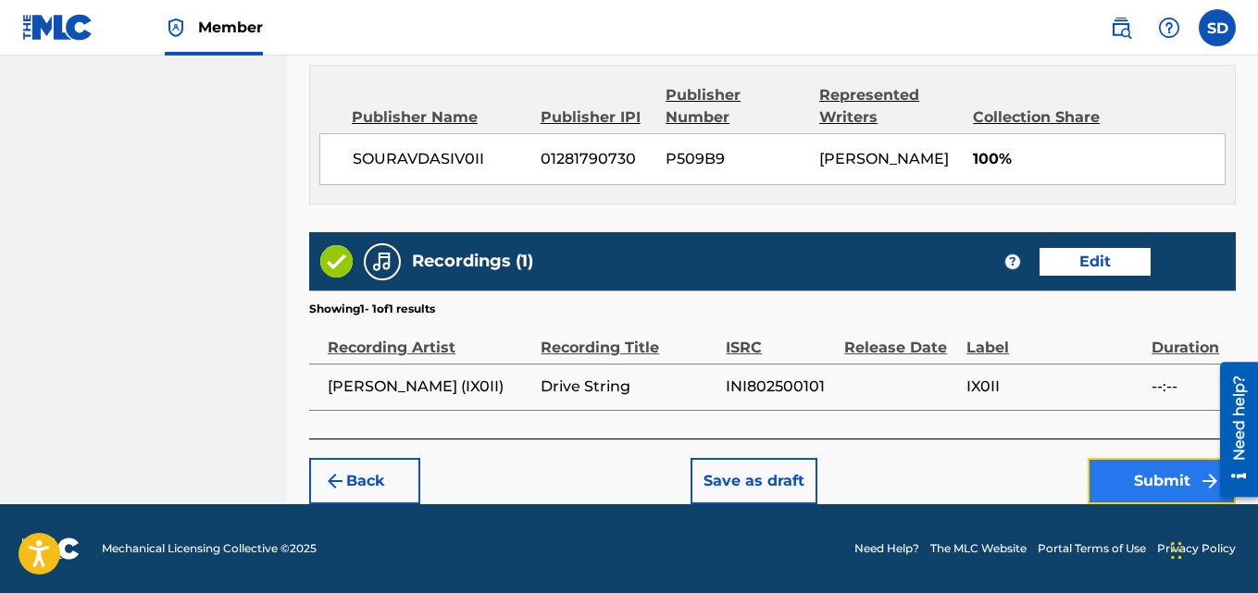
click at [1153, 483] on button "Submit" at bounding box center [1162, 481] width 148 height 46
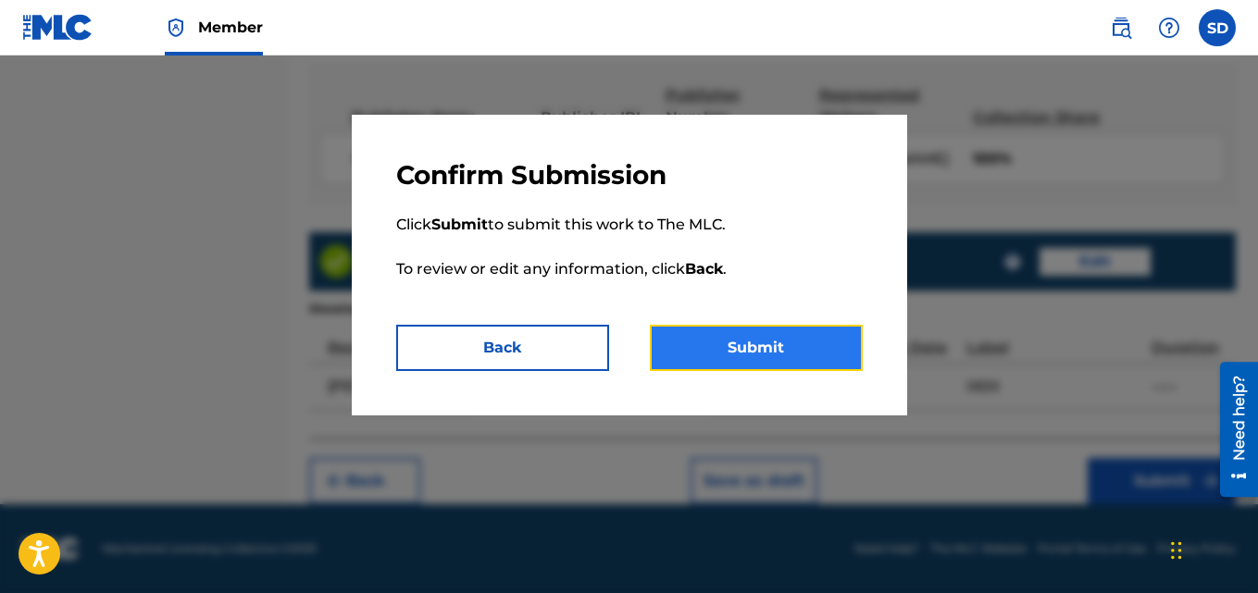
click at [786, 349] on button "Submit" at bounding box center [756, 348] width 213 height 46
